Goal: Information Seeking & Learning: Learn about a topic

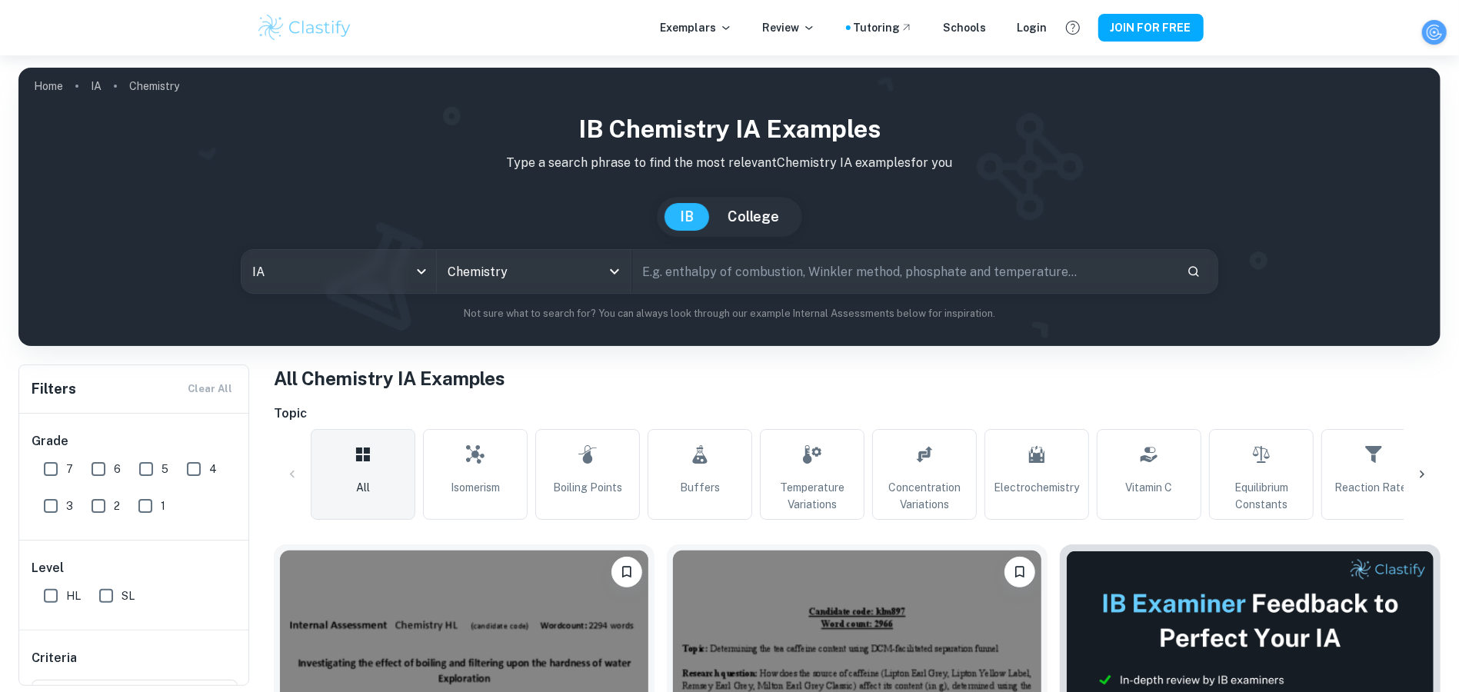
click at [779, 263] on input "text" at bounding box center [903, 271] width 543 height 43
type input "the decomposition of [MEDICAL_DATA]"
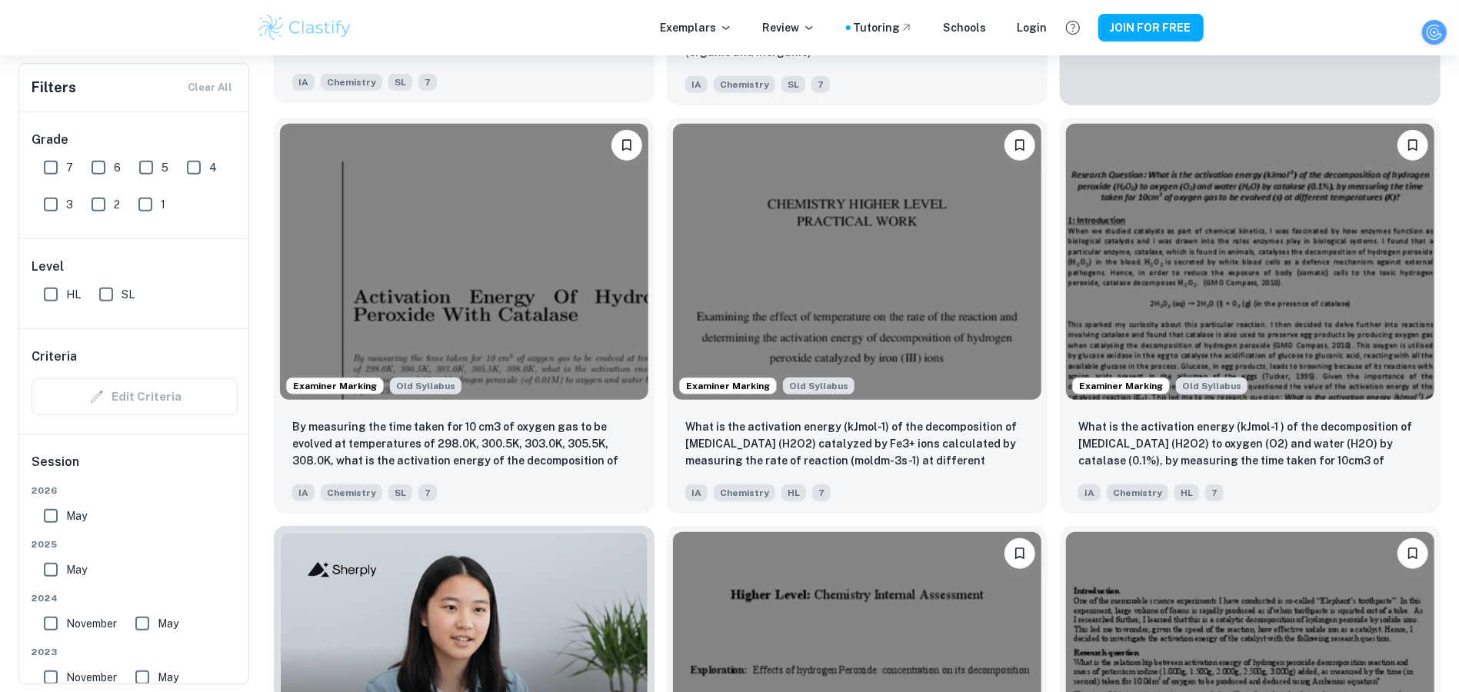
scroll to position [837, 0]
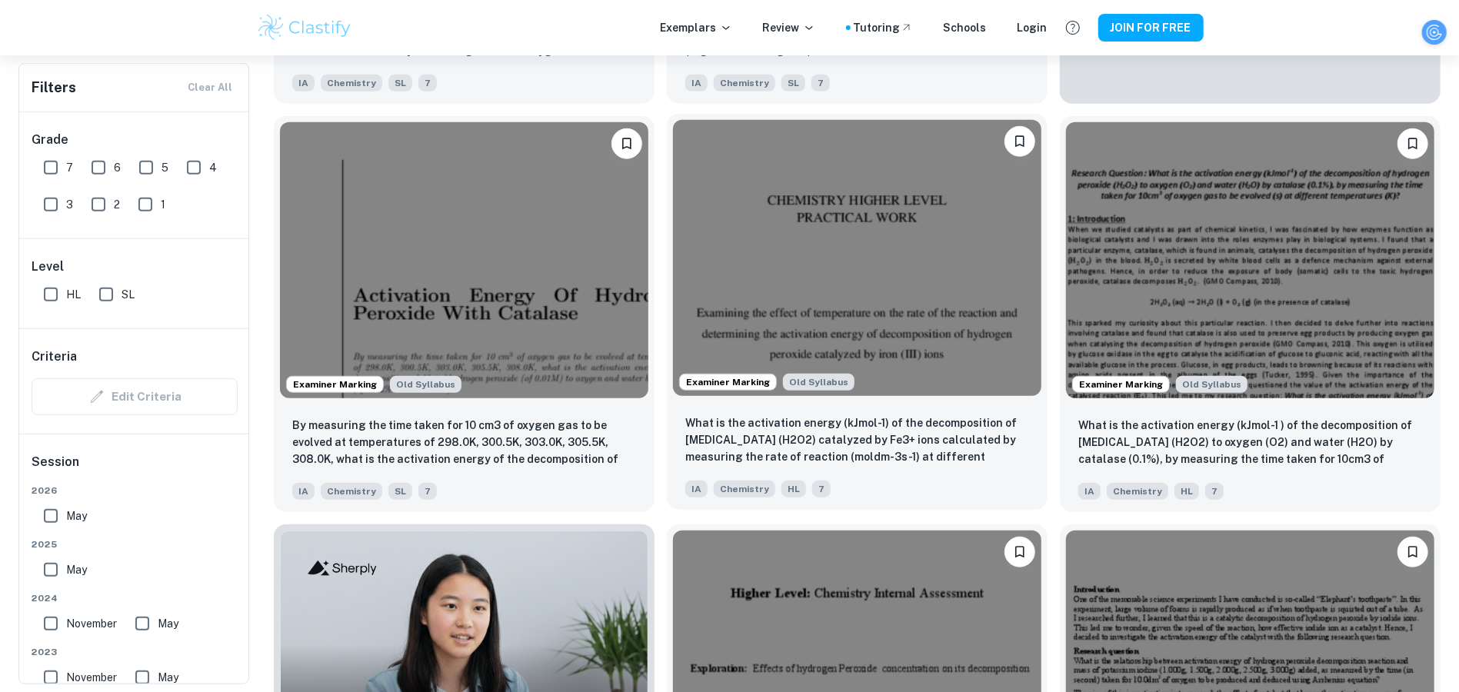
click at [918, 314] on img at bounding box center [857, 258] width 368 height 276
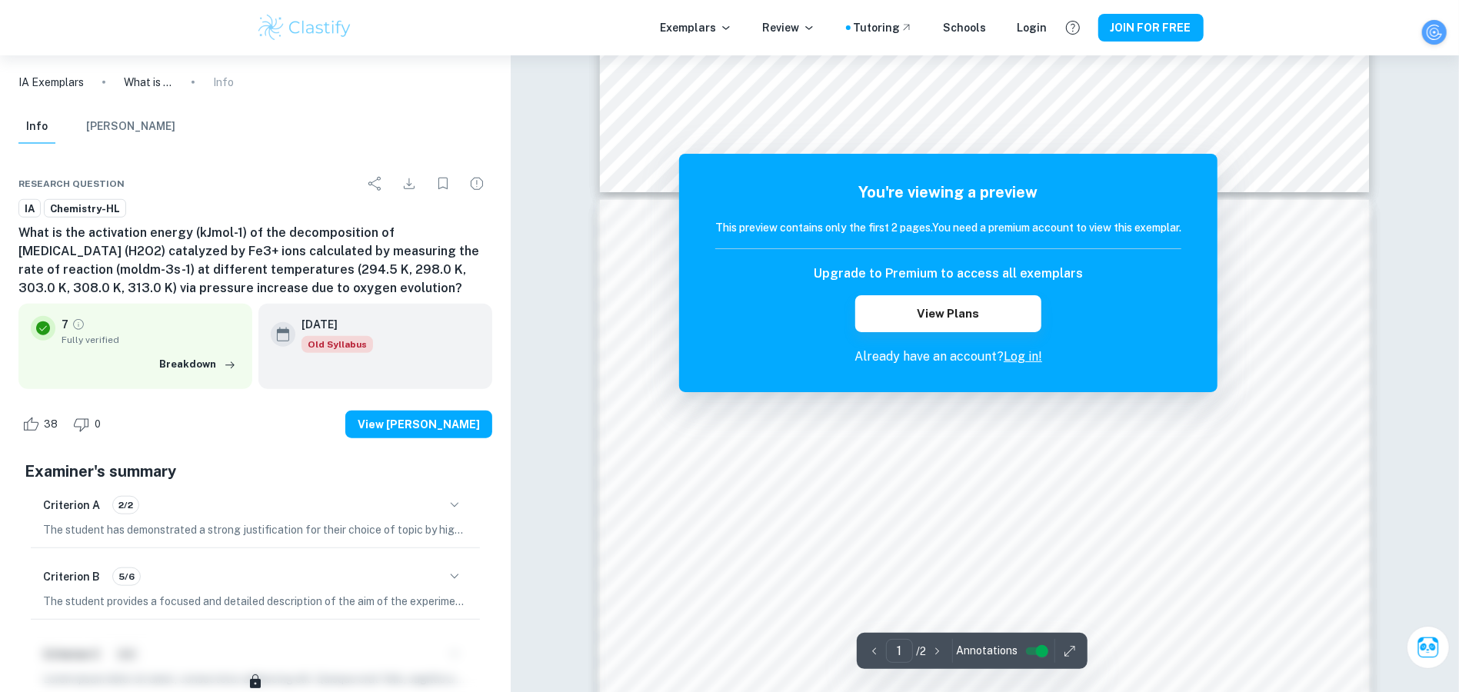
scroll to position [1346, 0]
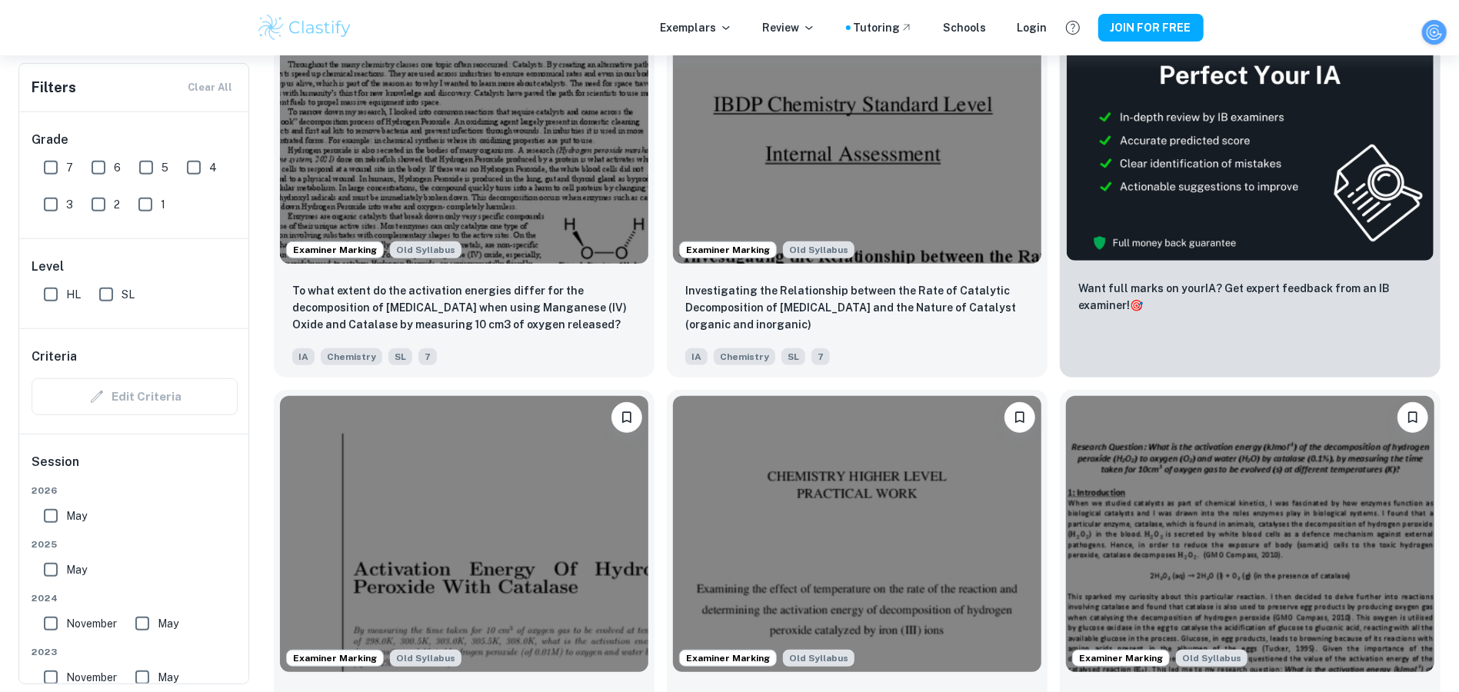
scroll to position [417, 0]
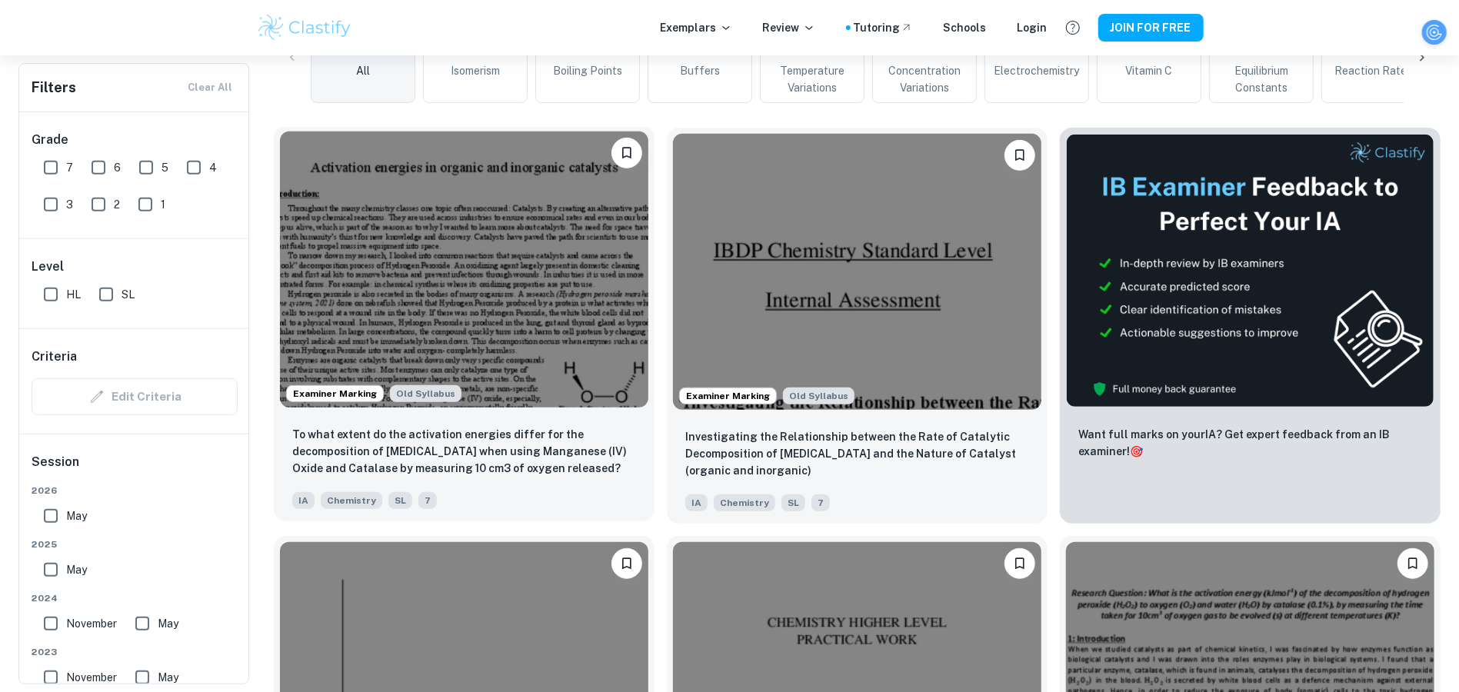
click at [554, 263] on img at bounding box center [464, 269] width 368 height 276
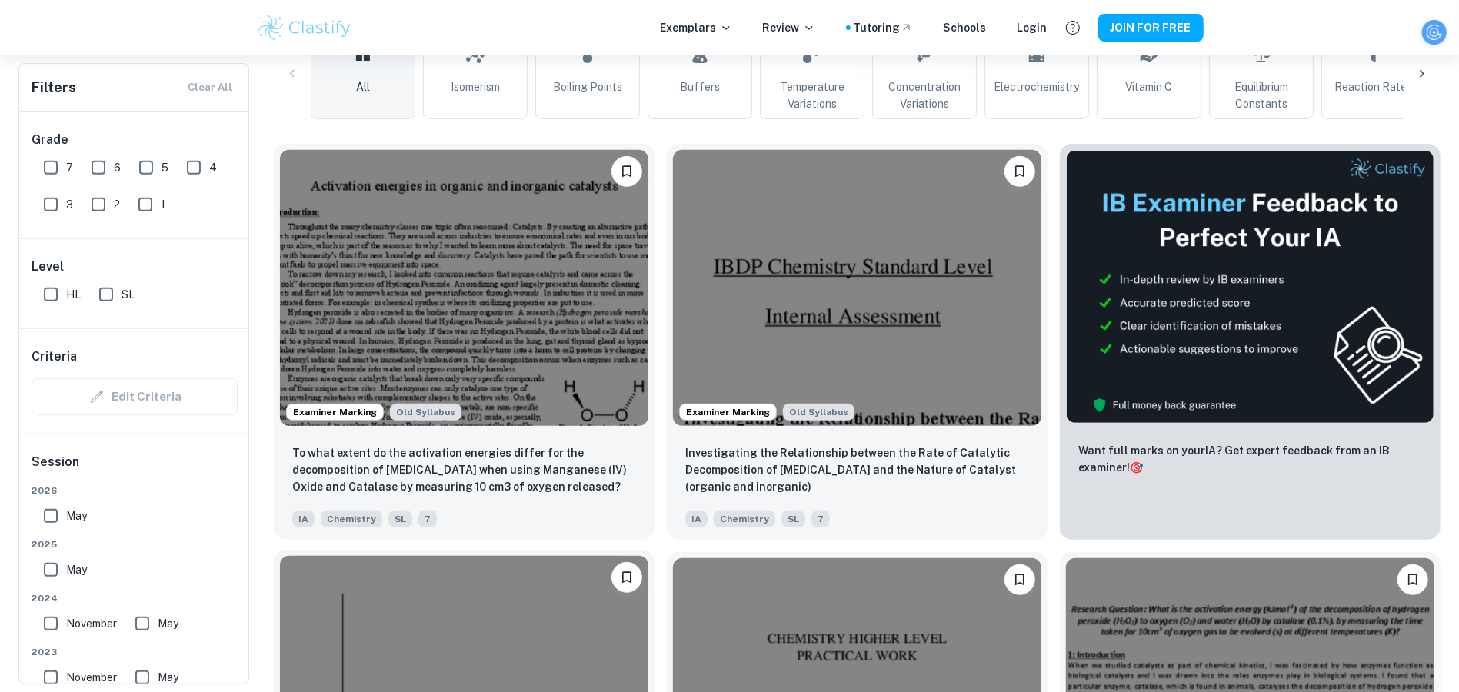
scroll to position [696, 0]
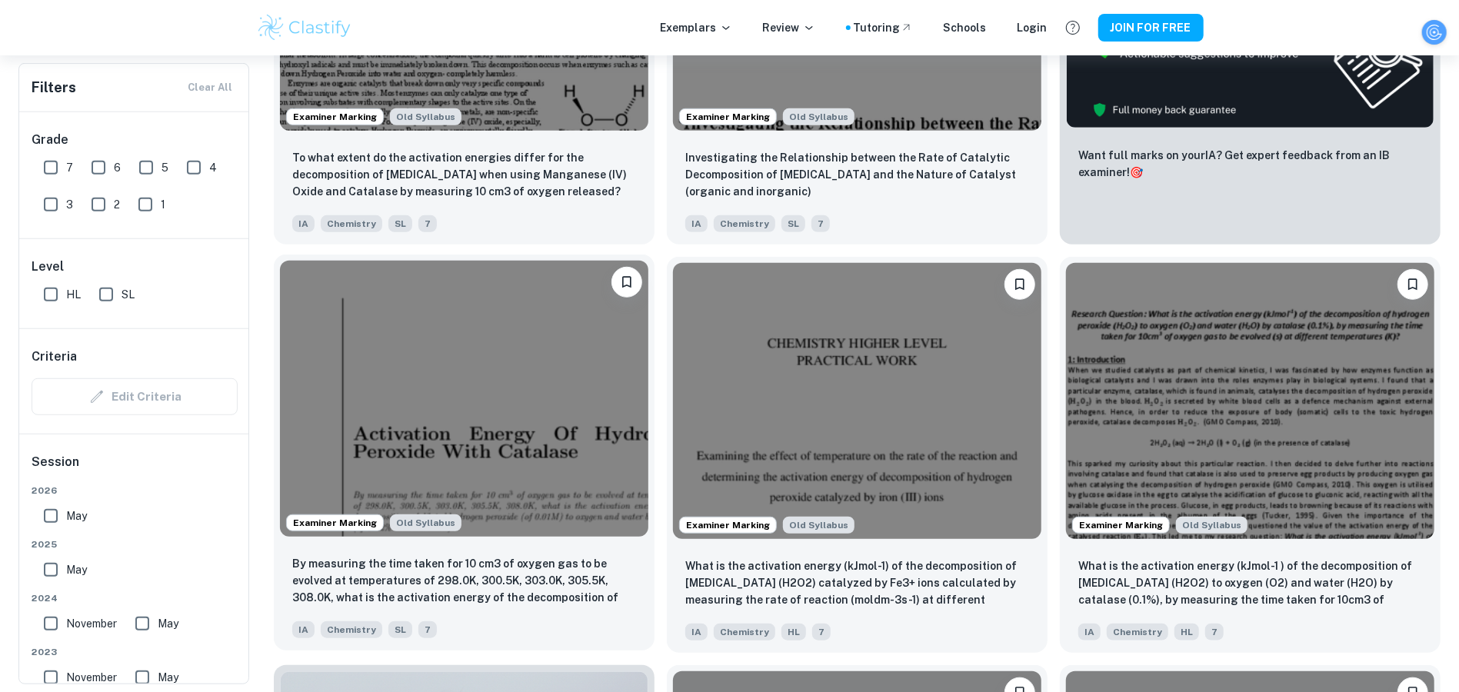
click at [574, 361] on img at bounding box center [464, 399] width 368 height 276
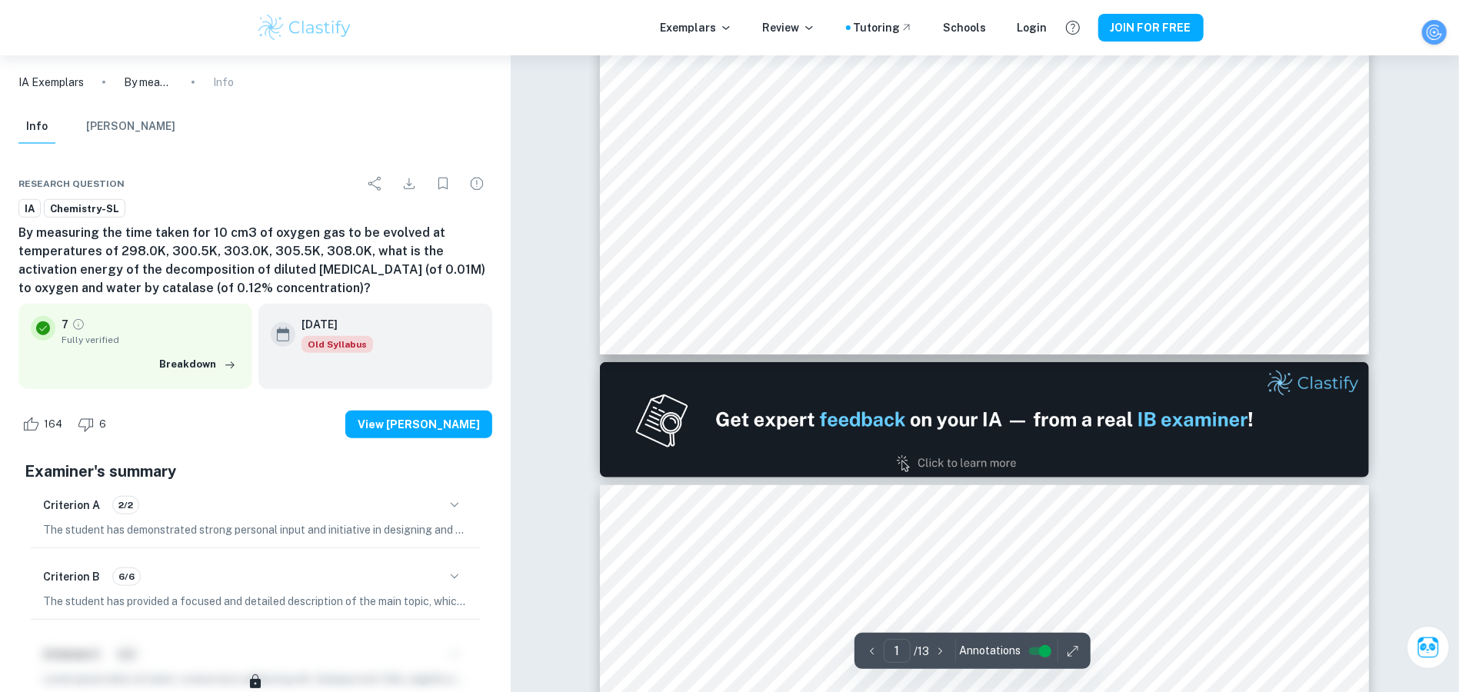
type input "2"
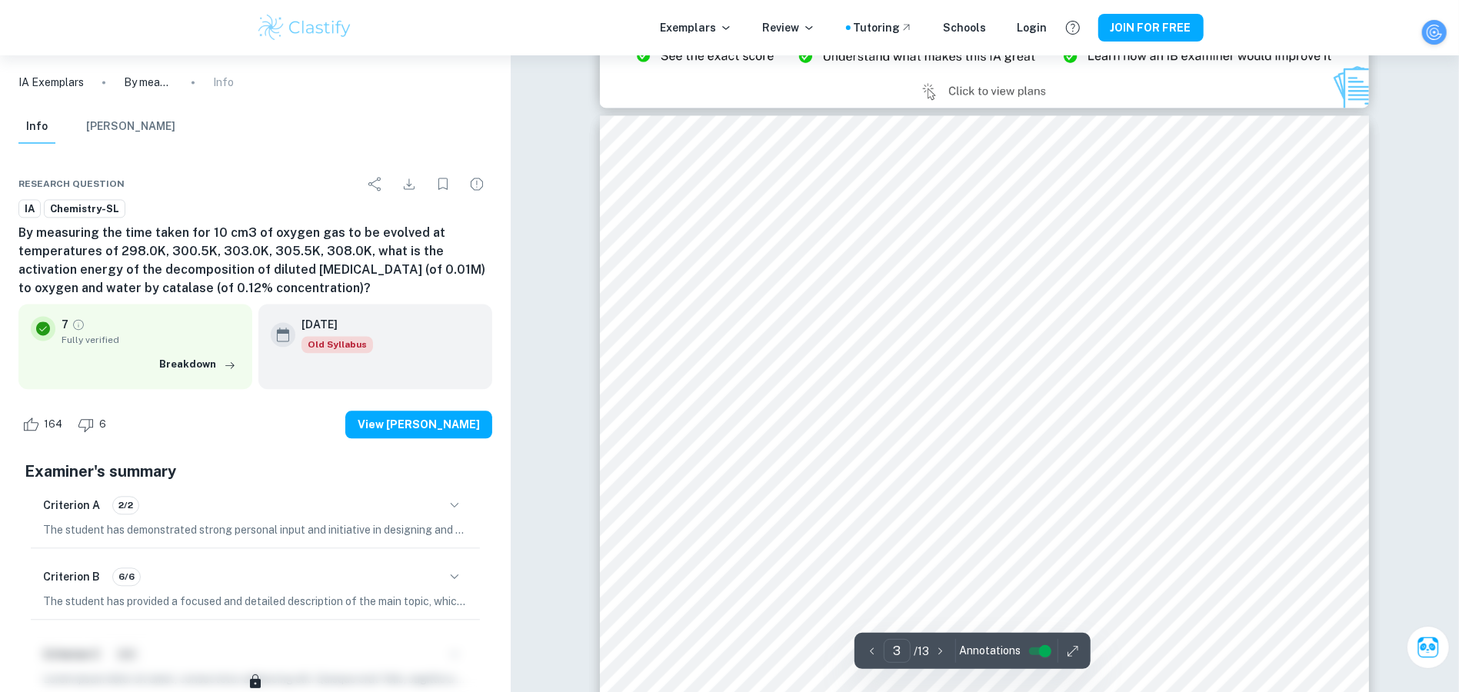
scroll to position [2397, 0]
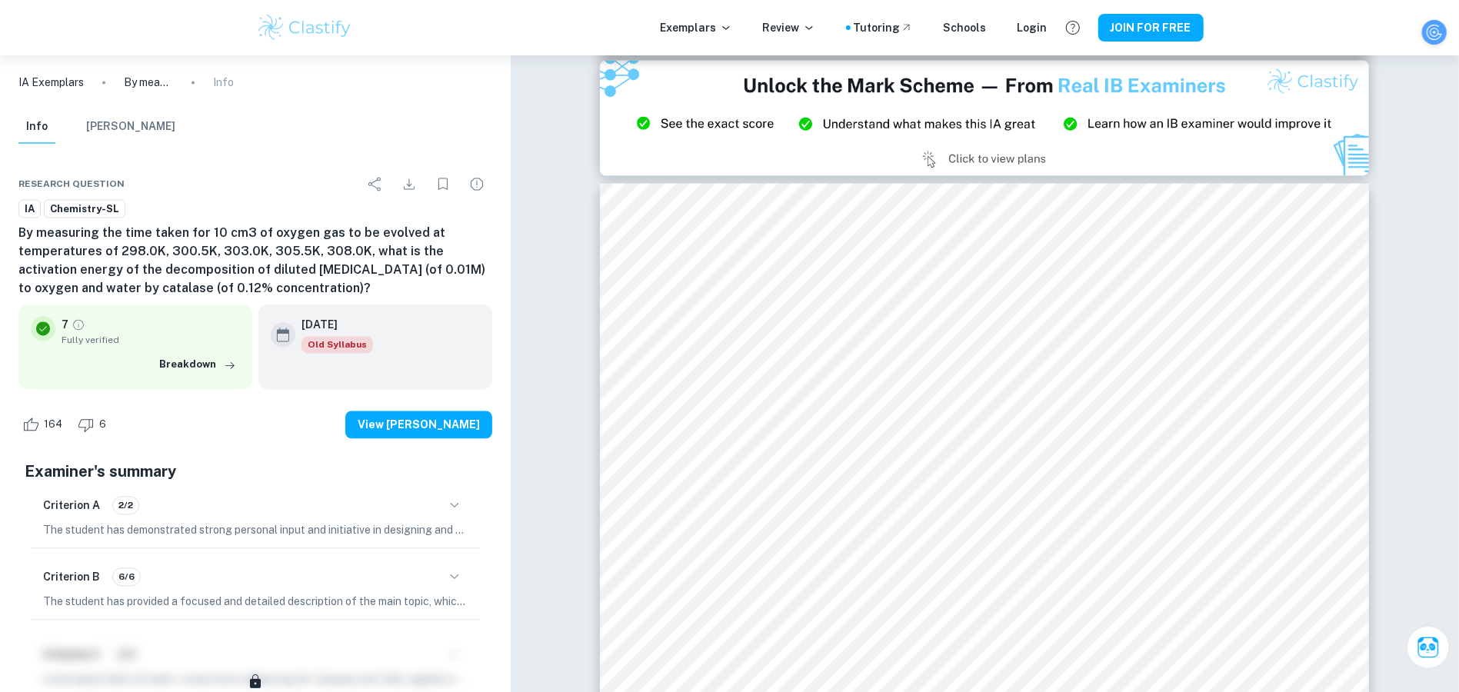
type input "2"
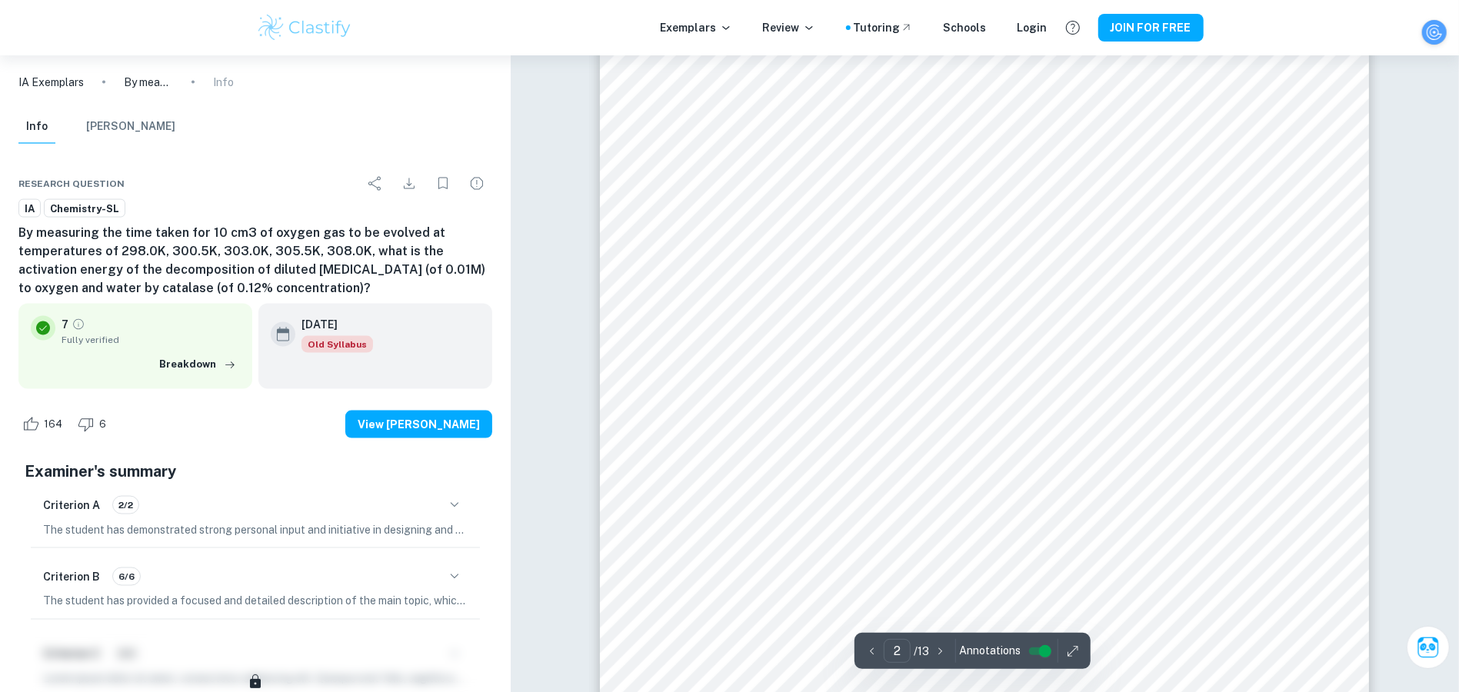
scroll to position [1582, 0]
